Goal: Find specific page/section: Find specific page/section

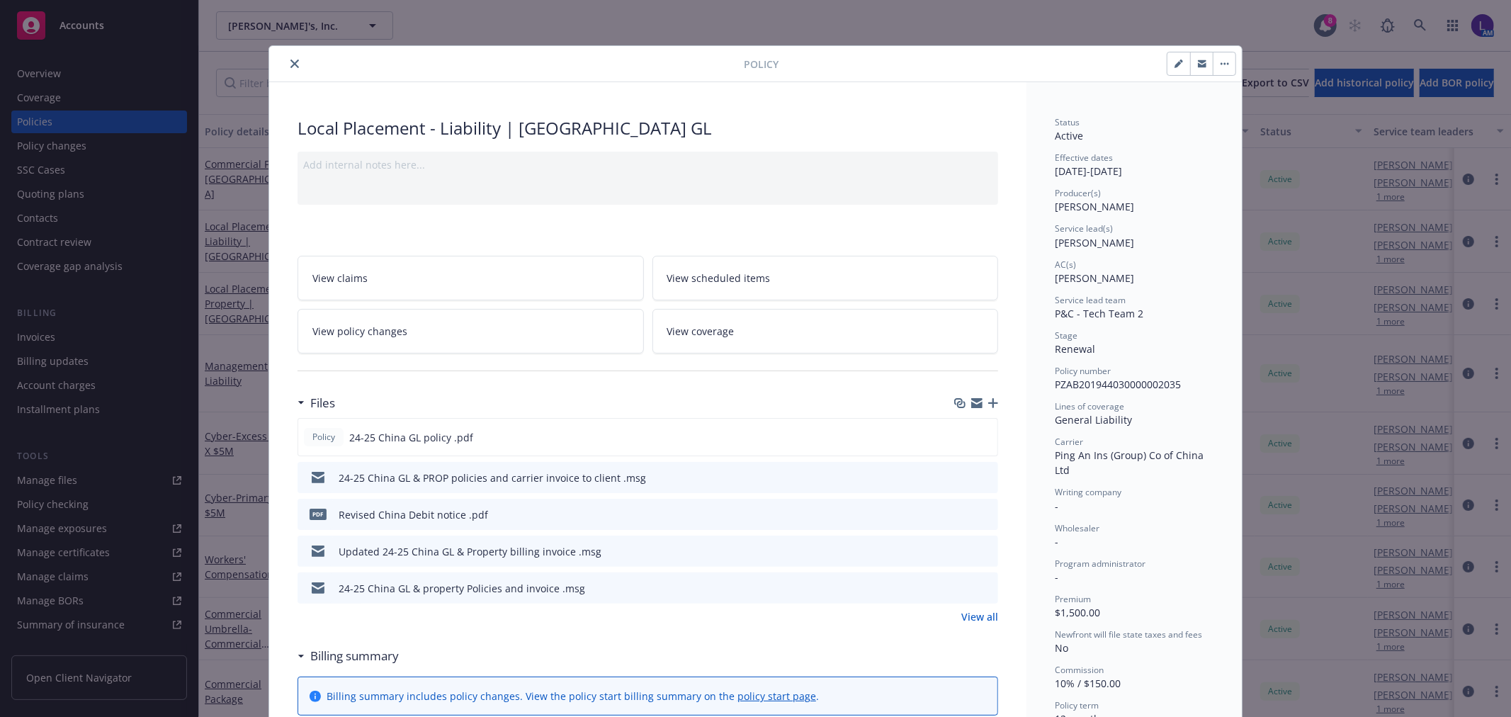
click at [288, 57] on button "close" at bounding box center [294, 63] width 17 height 17
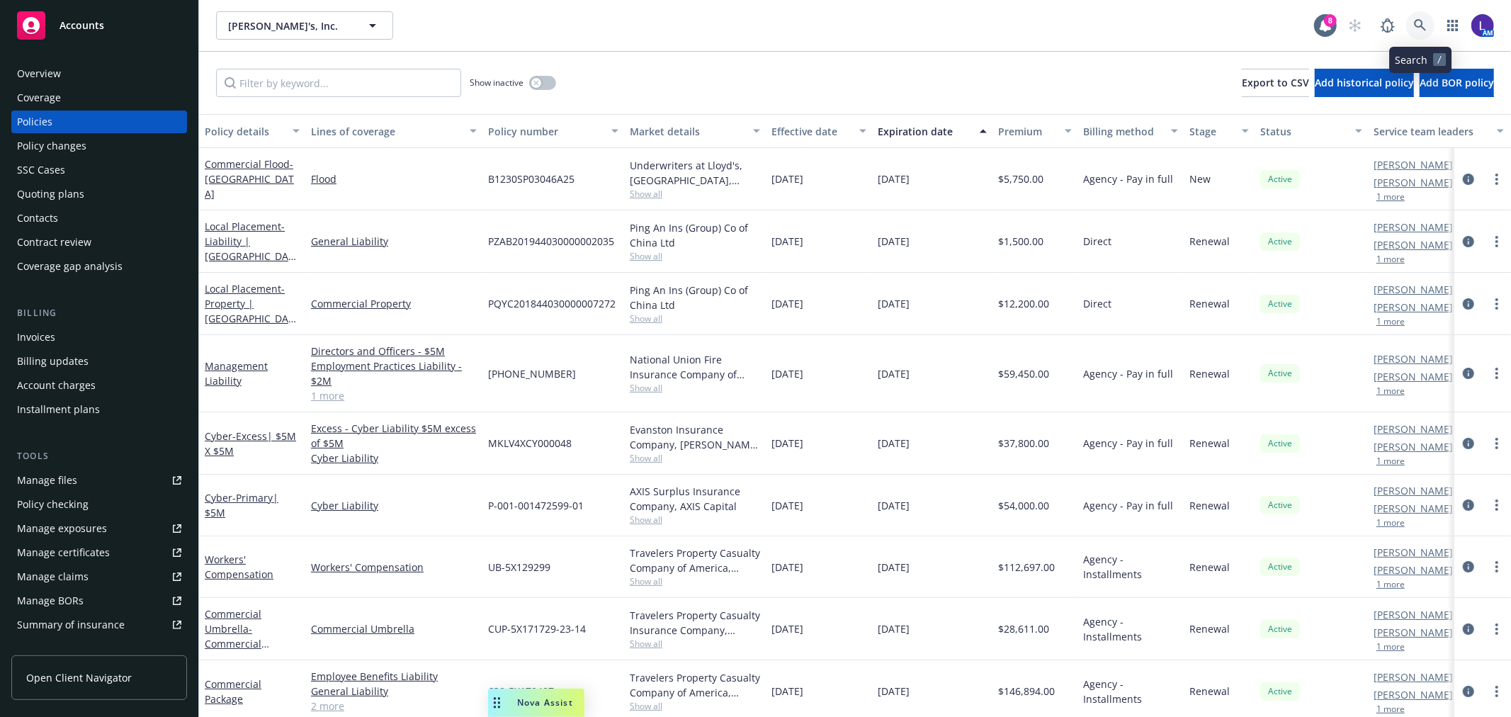
click at [1414, 25] on icon at bounding box center [1420, 25] width 12 height 12
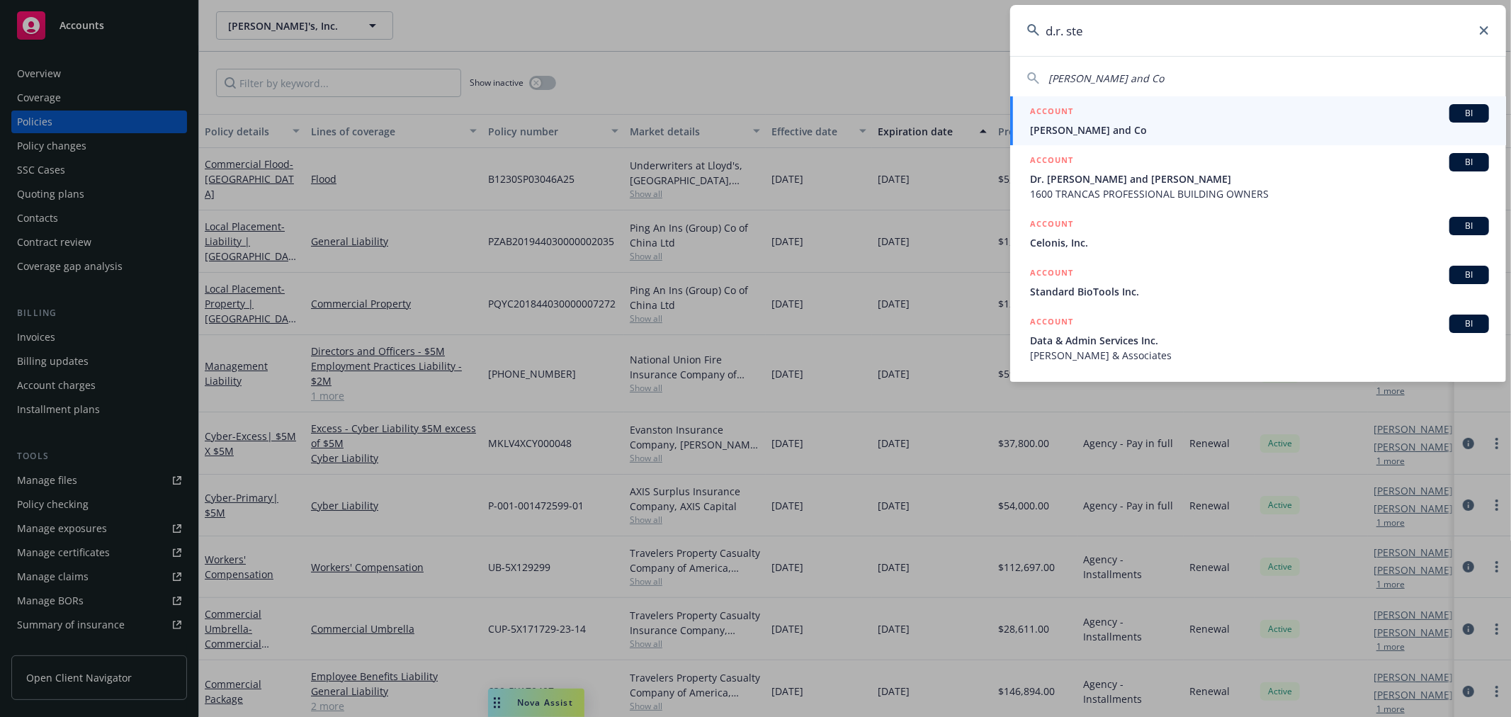
type input "d.r. ste"
click at [1061, 128] on span "[PERSON_NAME] and Co" at bounding box center [1259, 130] width 459 height 15
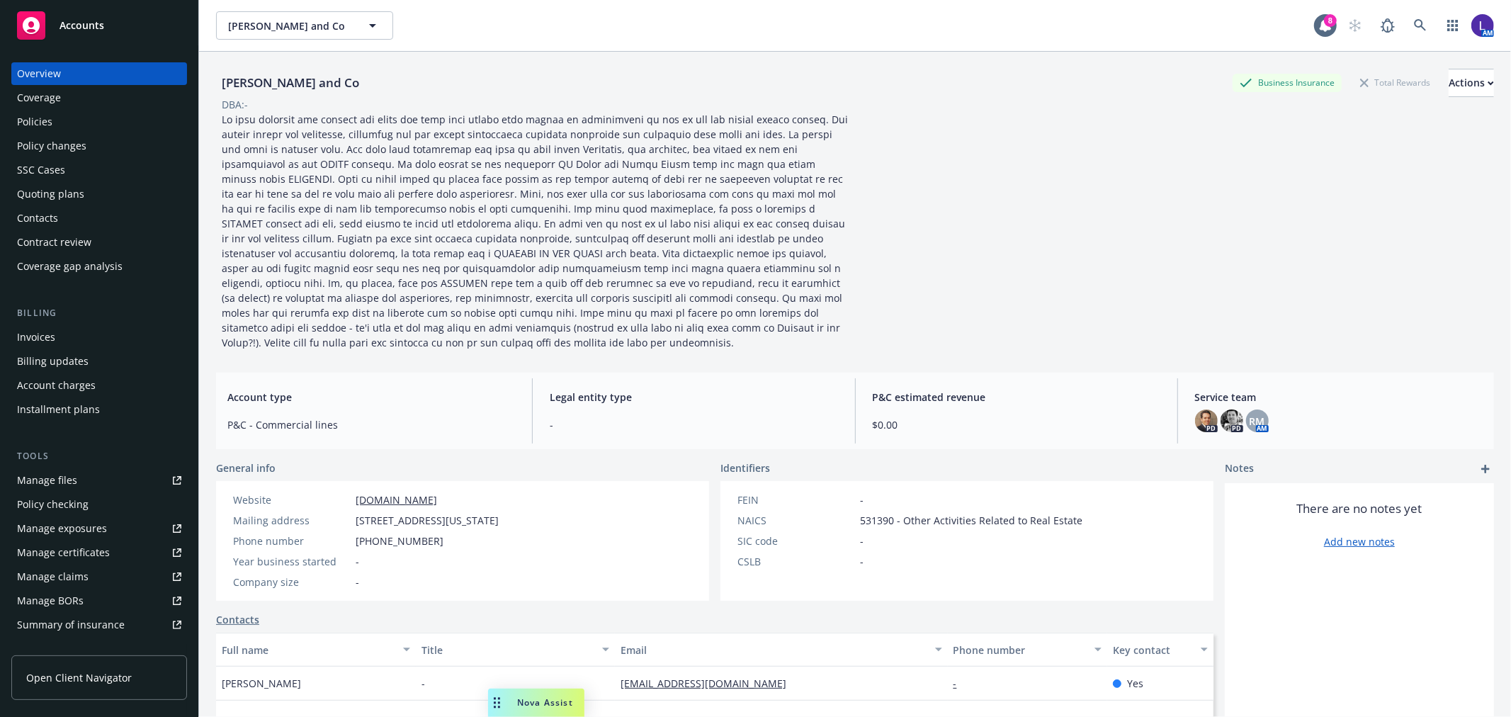
click at [59, 122] on div "Policies" at bounding box center [99, 121] width 164 height 23
